Goal: Information Seeking & Learning: Learn about a topic

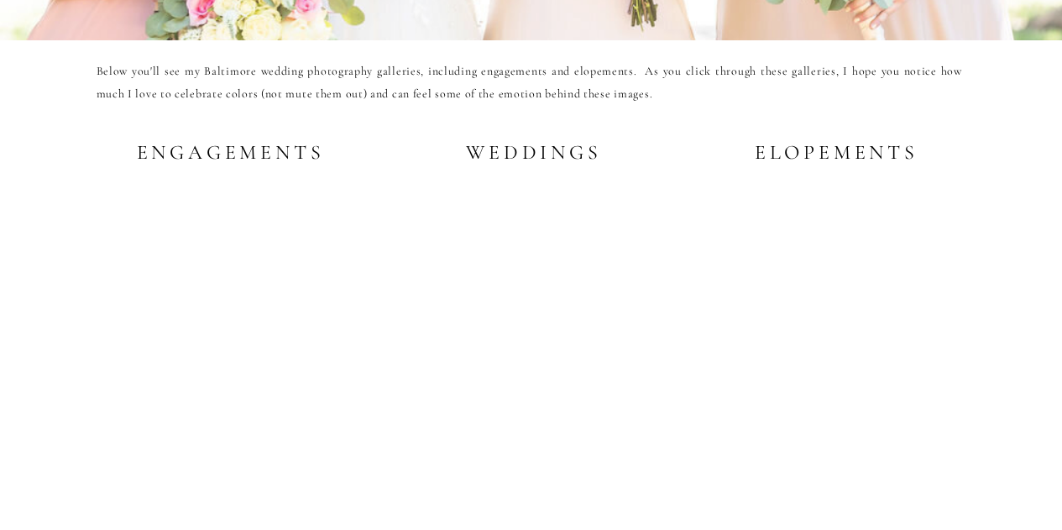
scroll to position [3214, 0]
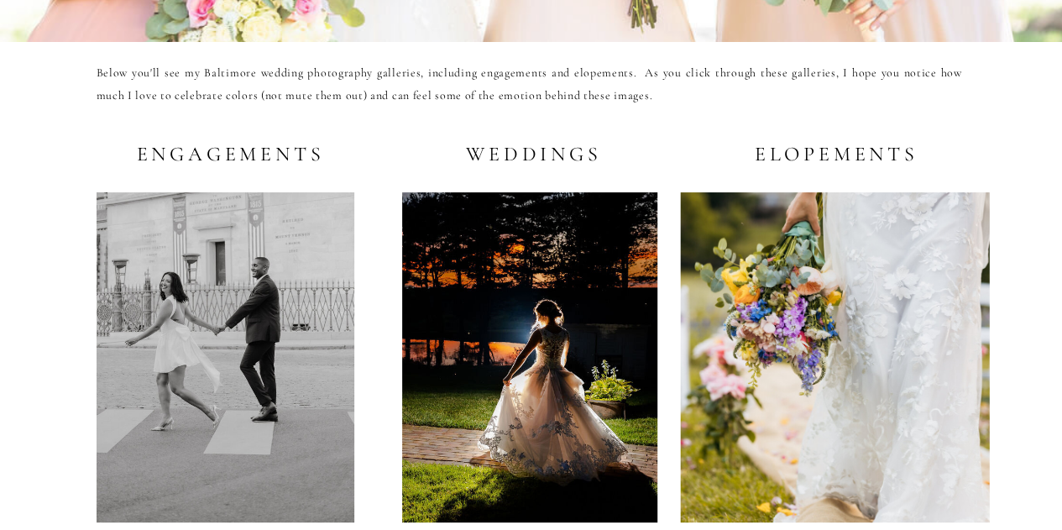
click at [535, 154] on h2 "Weddings" at bounding box center [531, 153] width 144 height 21
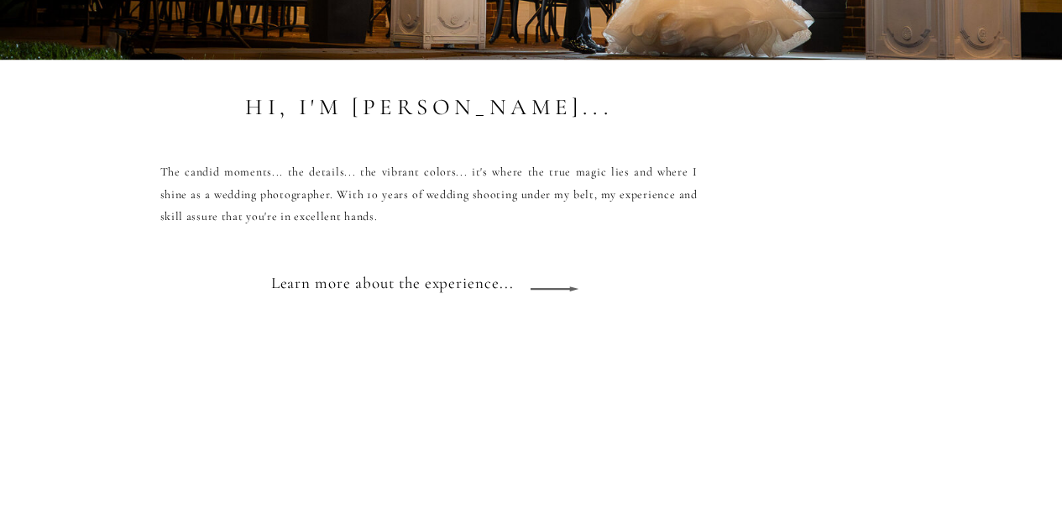
scroll to position [1441, 0]
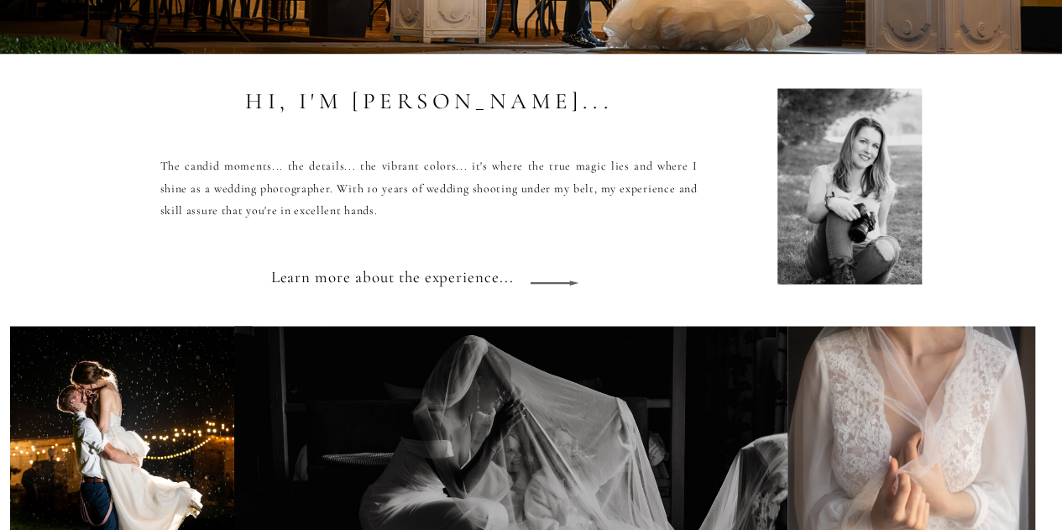
click at [556, 285] on icon at bounding box center [554, 282] width 75 height 63
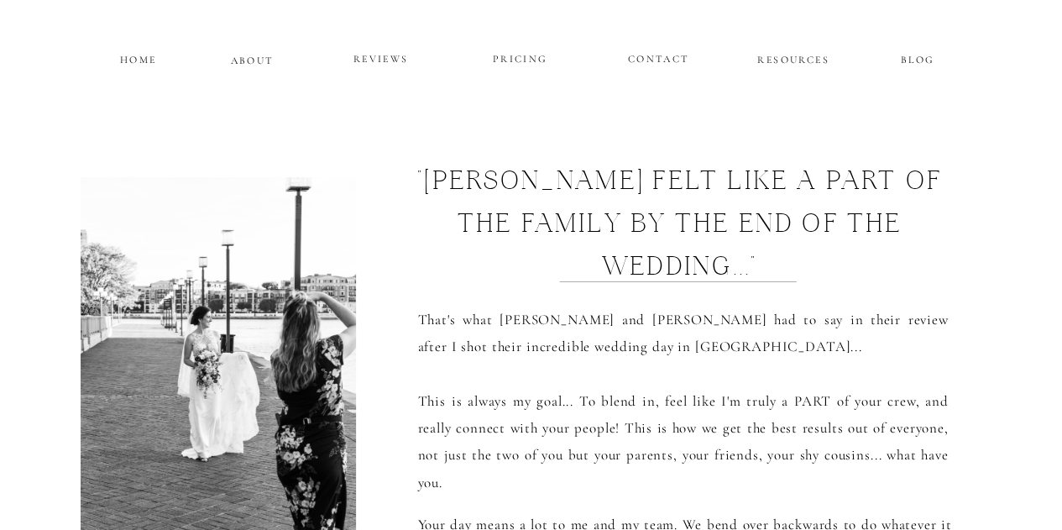
click at [526, 66] on p "PRICING" at bounding box center [520, 60] width 101 height 20
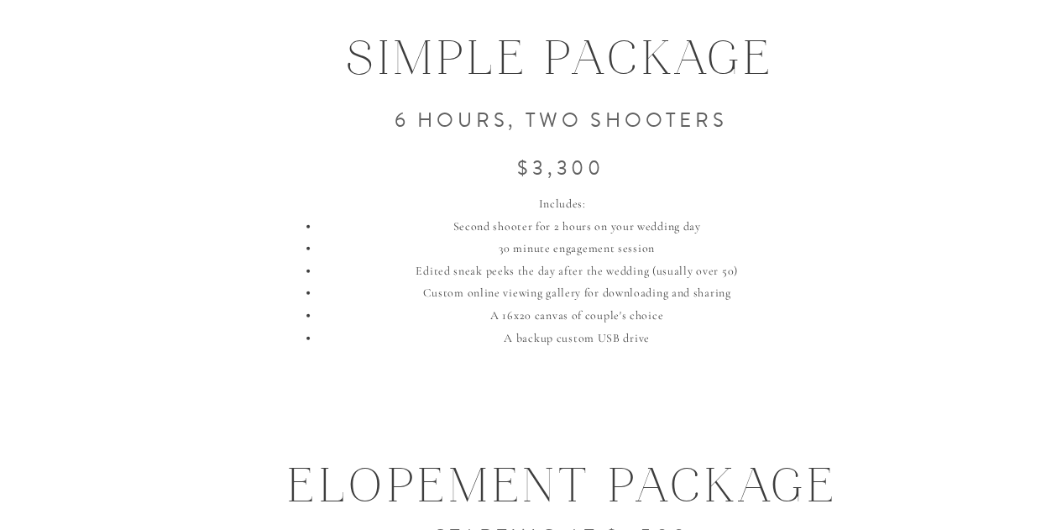
scroll to position [2068, 0]
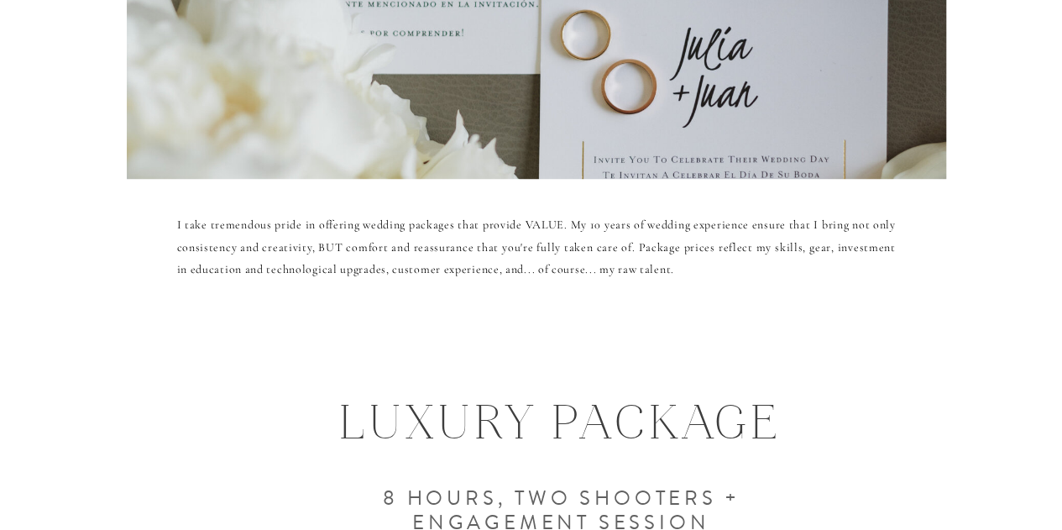
scroll to position [0, 0]
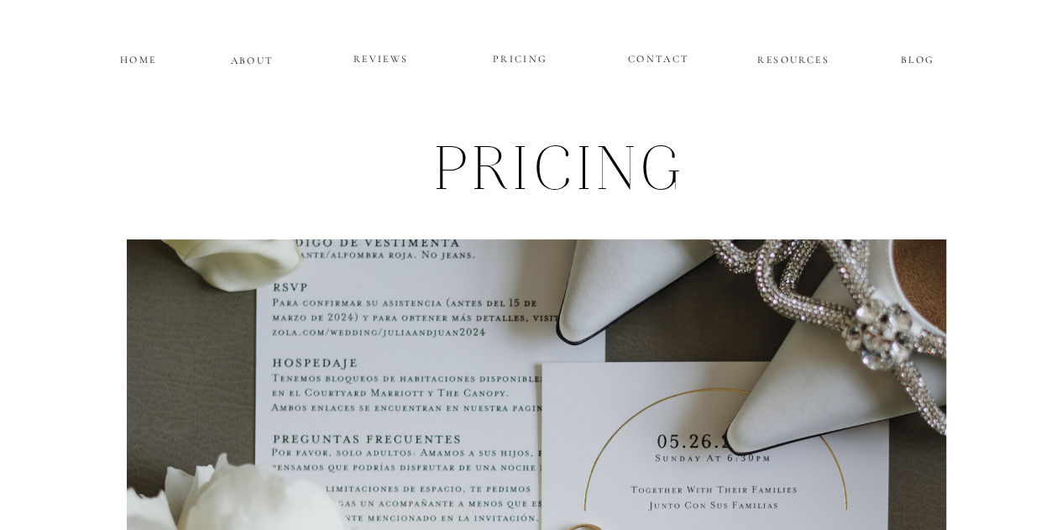
click at [134, 61] on p "HOME" at bounding box center [139, 57] width 42 height 14
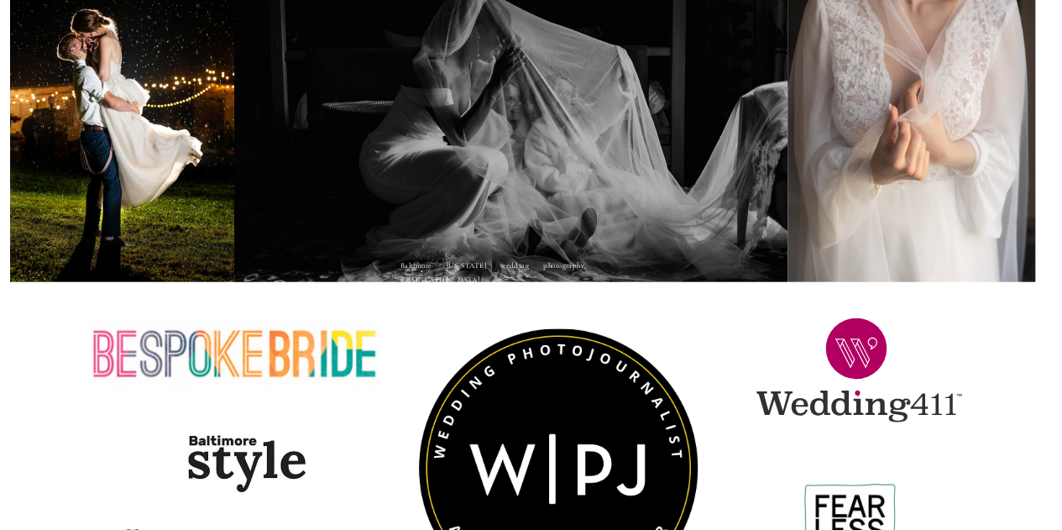
scroll to position [1534, 0]
